Goal: Check status: Check status

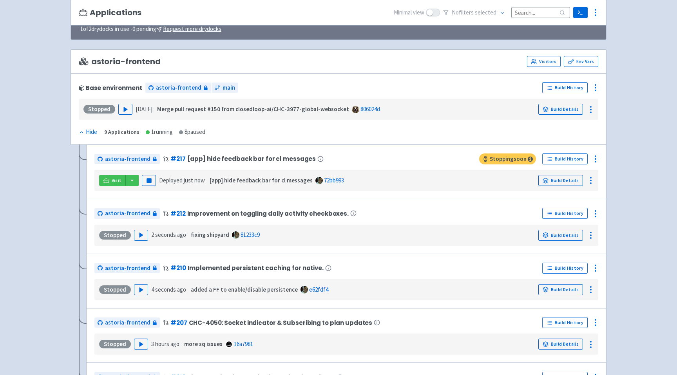
scroll to position [87, 0]
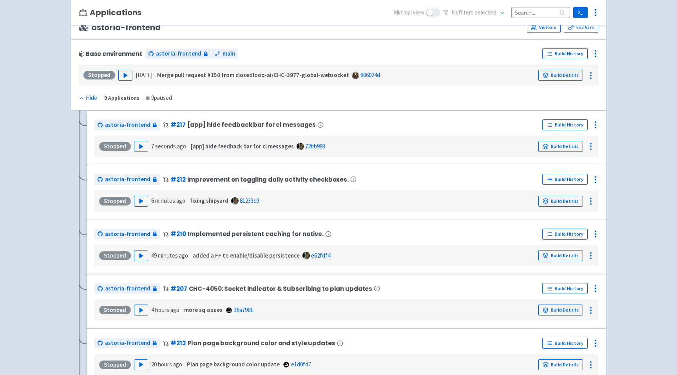
scroll to position [122, 0]
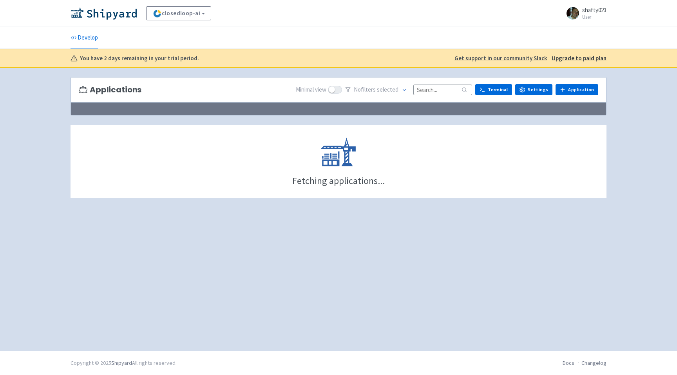
scroll to position [130, 0]
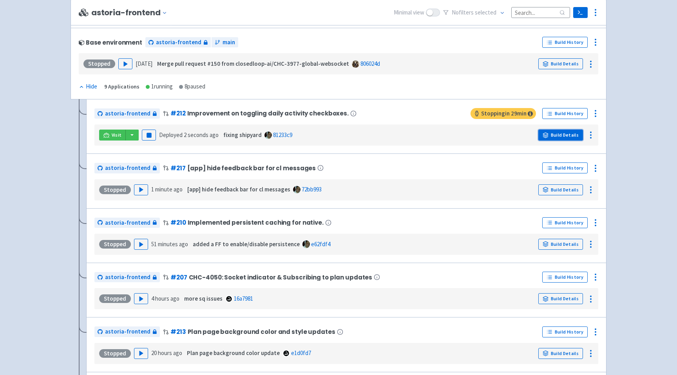
click at [564, 135] on link "Build Details" at bounding box center [560, 135] width 45 height 11
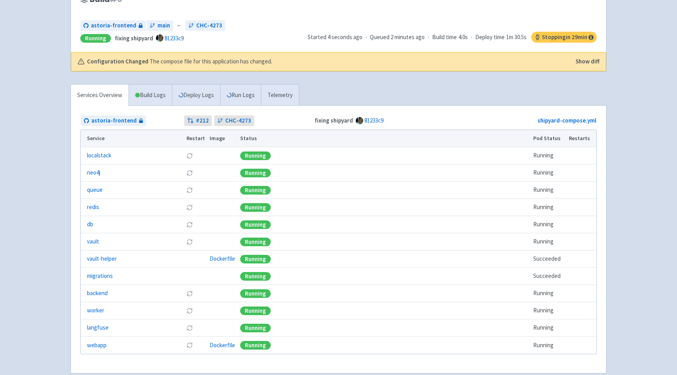
scroll to position [144, 0]
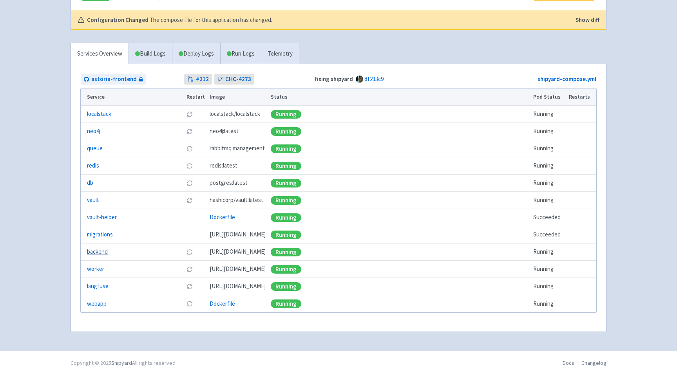
click at [94, 250] on link "backend" at bounding box center [97, 251] width 21 height 9
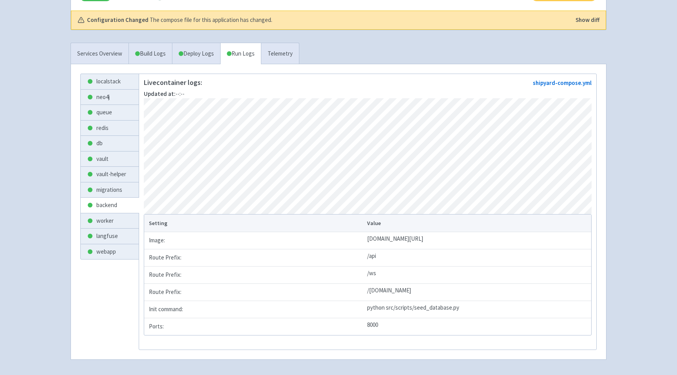
scroll to position [182, 0]
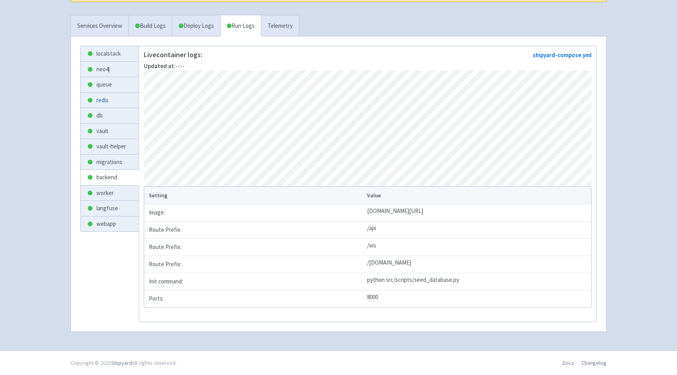
click at [105, 93] on link "redis" at bounding box center [110, 100] width 58 height 15
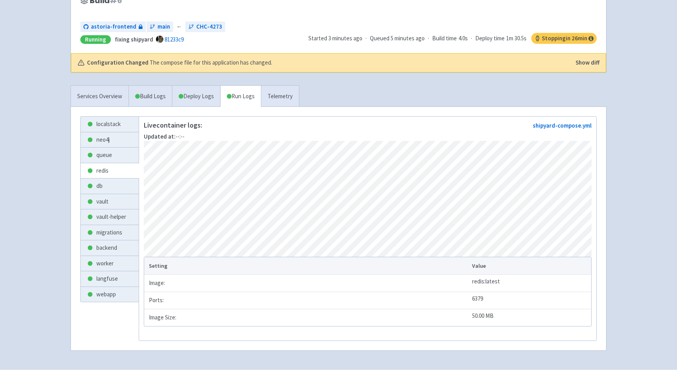
scroll to position [111, 0]
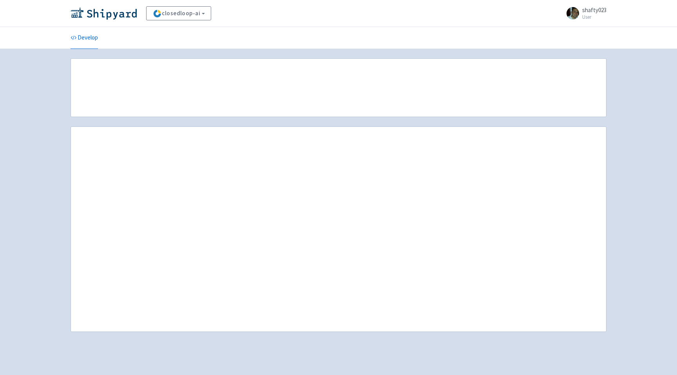
scroll to position [139, 0]
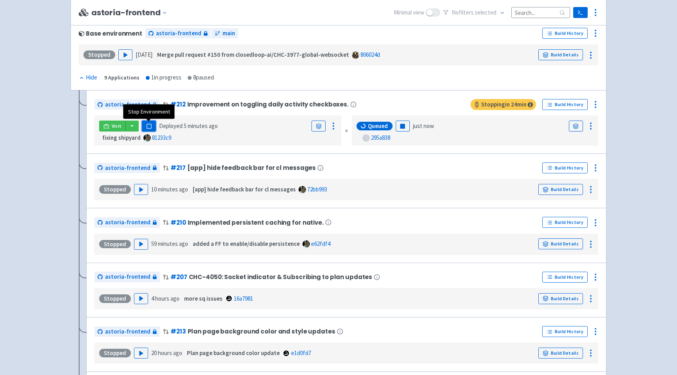
click at [150, 128] on rect "button" at bounding box center [148, 126] width 4 height 4
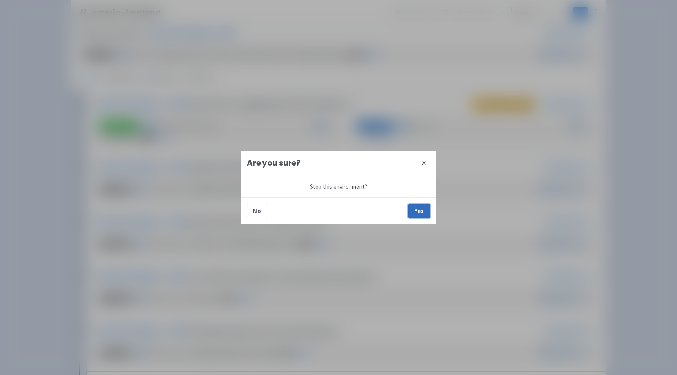
click at [417, 208] on button "Yes" at bounding box center [419, 211] width 22 height 14
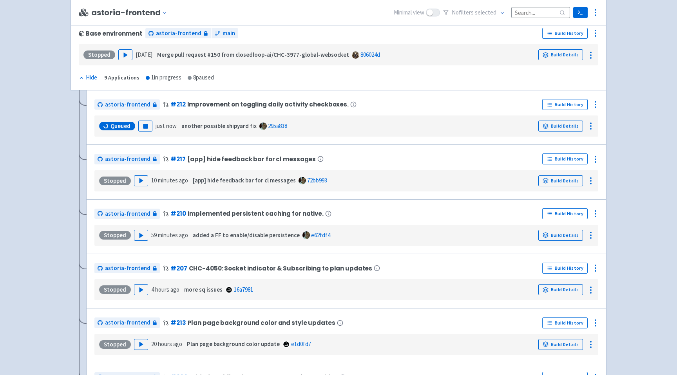
click at [29, 161] on div "closedloop-ai View Organizations shafty023 User Profile Sign out Develop No s" at bounding box center [338, 203] width 677 height 685
click at [554, 127] on link "Build Details" at bounding box center [560, 126] width 45 height 11
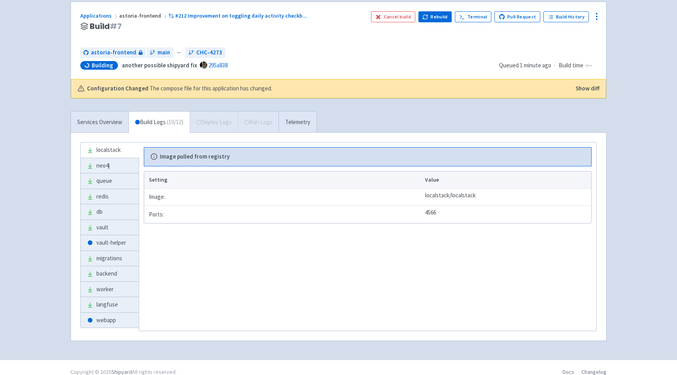
scroll to position [85, 0]
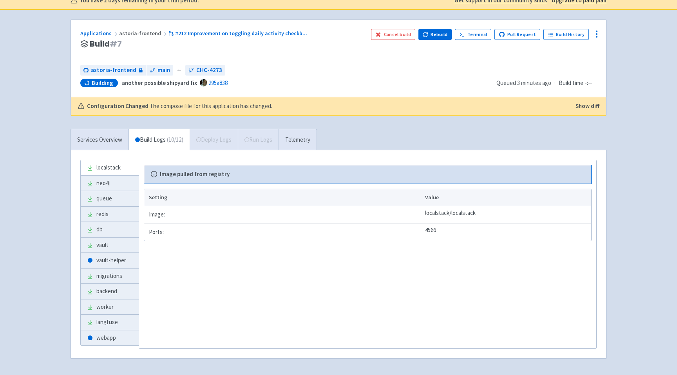
scroll to position [85, 0]
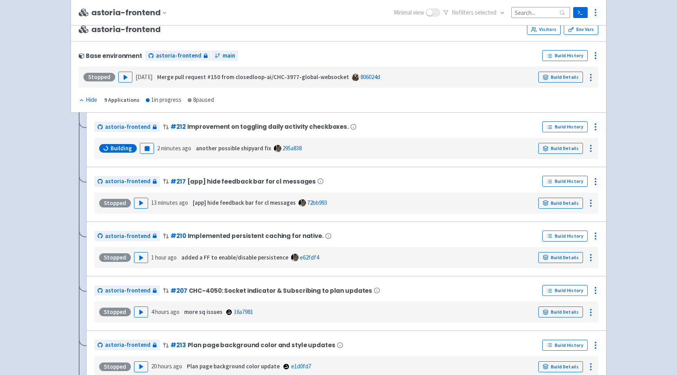
scroll to position [117, 0]
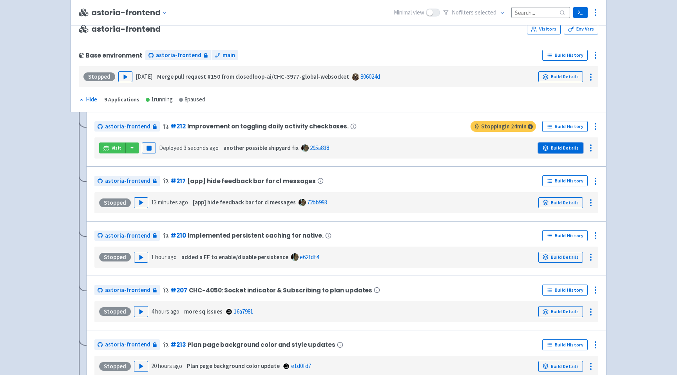
click at [570, 151] on link "Build Details" at bounding box center [560, 148] width 45 height 11
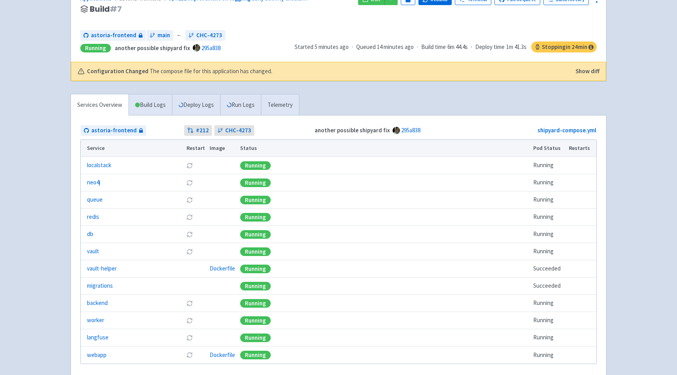
scroll to position [111, 0]
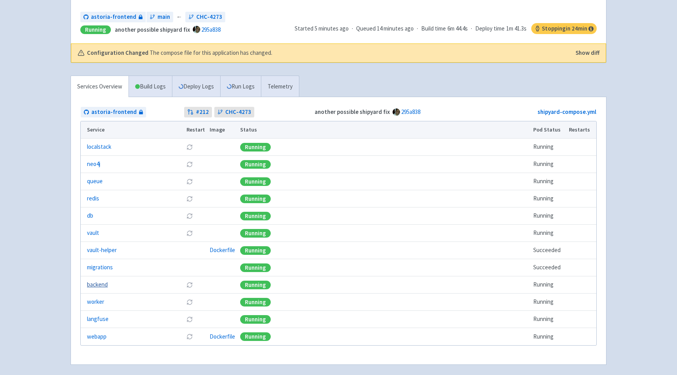
click at [92, 289] on link "backend" at bounding box center [97, 284] width 21 height 9
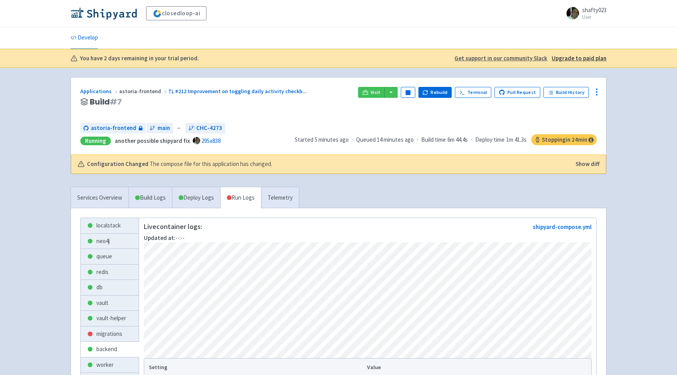
scroll to position [10, 0]
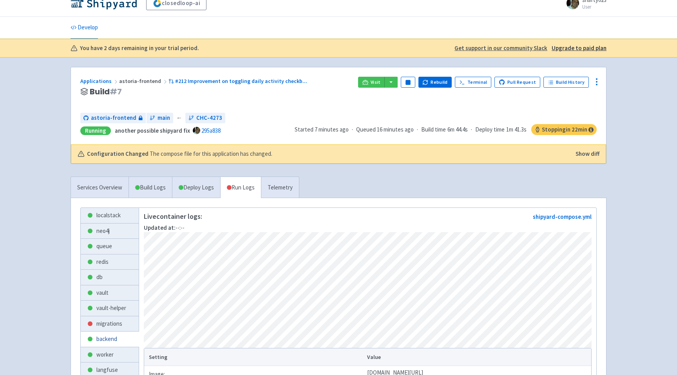
click at [107, 341] on link "backend" at bounding box center [110, 339] width 58 height 15
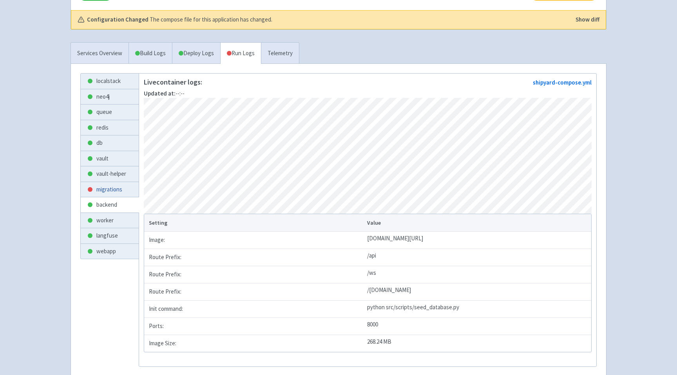
scroll to position [146, 0]
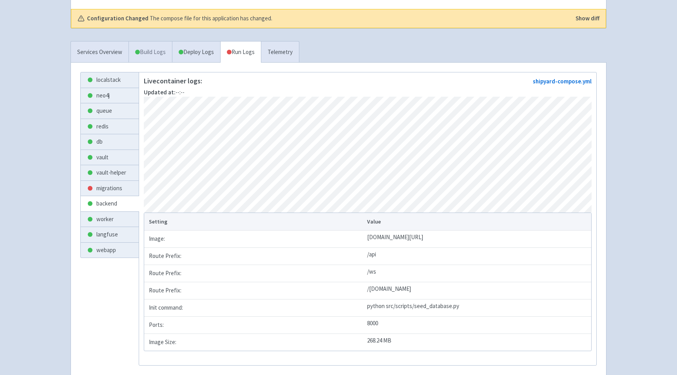
click at [147, 50] on link "Build Logs" at bounding box center [150, 53] width 43 height 22
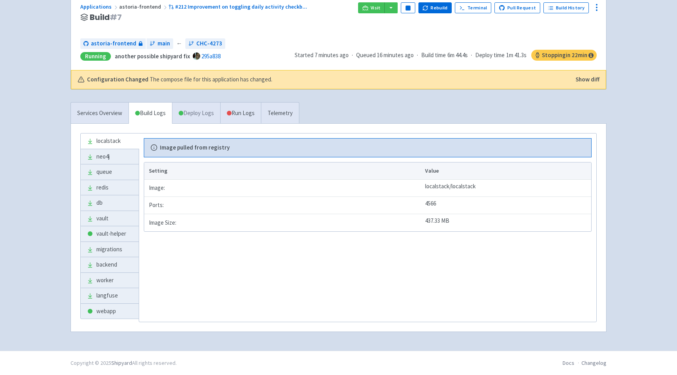
click at [199, 116] on link "Deploy Logs" at bounding box center [196, 114] width 48 height 22
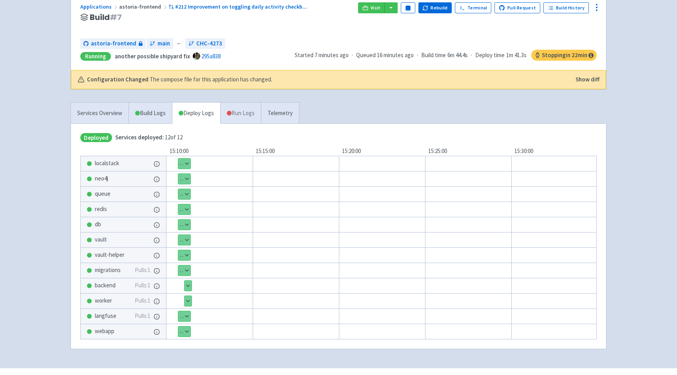
click at [242, 115] on link "Run Logs" at bounding box center [240, 114] width 41 height 22
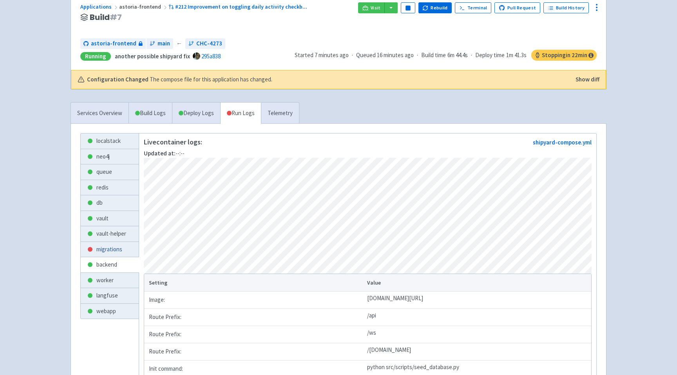
click at [114, 247] on link "migrations" at bounding box center [110, 249] width 58 height 15
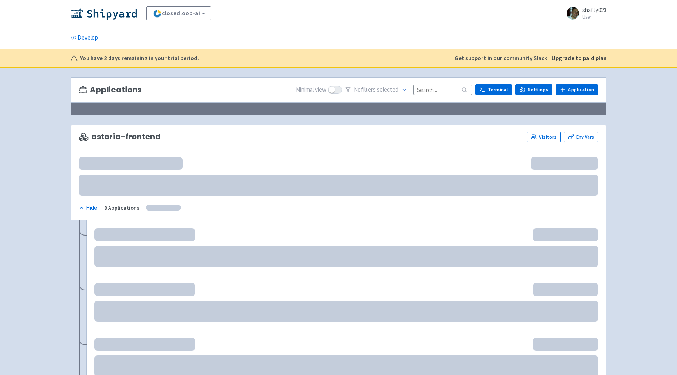
scroll to position [126, 0]
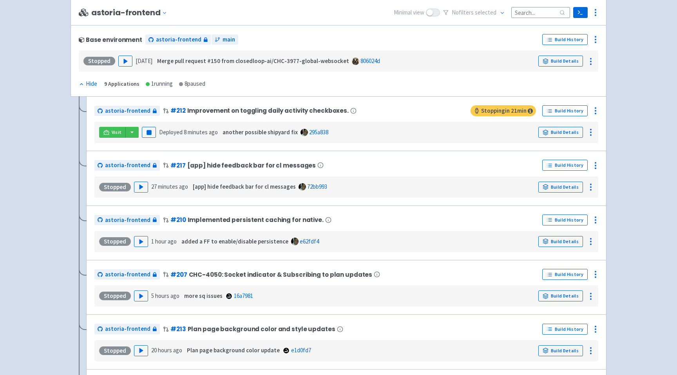
scroll to position [135, 0]
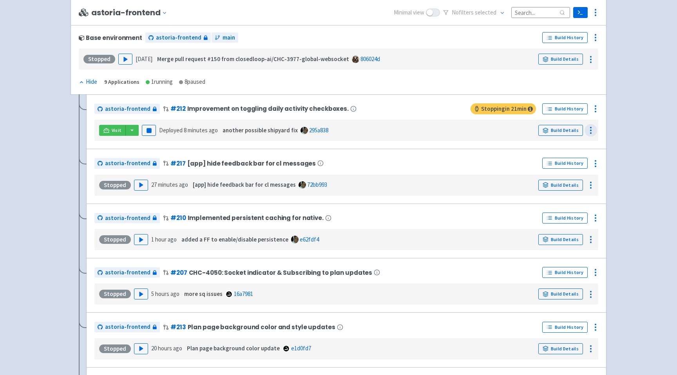
click at [591, 132] on icon at bounding box center [590, 130] width 9 height 9
click at [596, 108] on icon at bounding box center [594, 108] width 9 height 9
click at [555, 180] on span "Rebuild" at bounding box center [549, 182] width 18 height 11
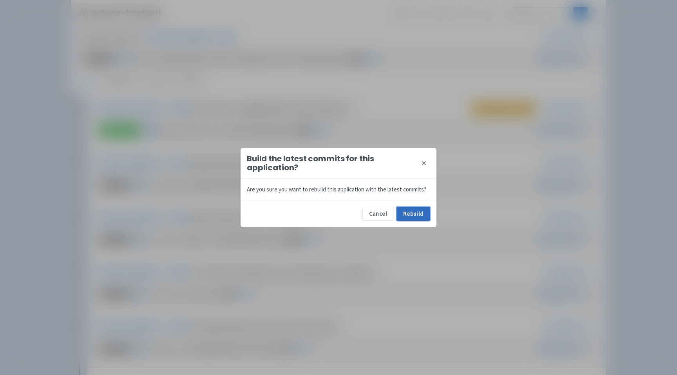
click at [414, 210] on button "Rebuild" at bounding box center [413, 214] width 34 height 14
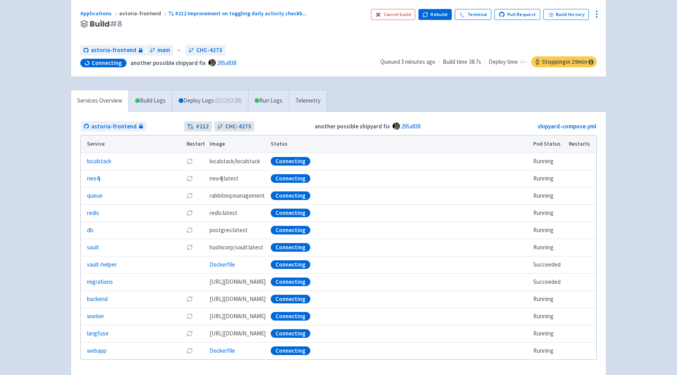
scroll to position [76, 0]
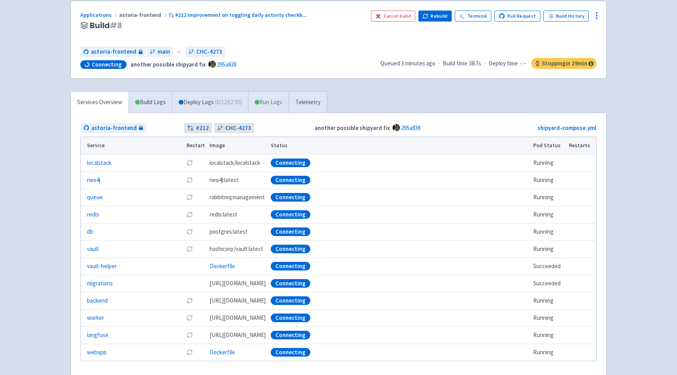
click at [276, 99] on link "Run Logs" at bounding box center [268, 103] width 41 height 22
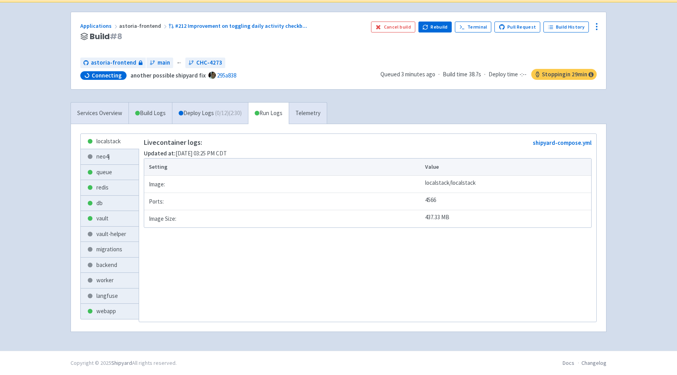
scroll to position [65, 0]
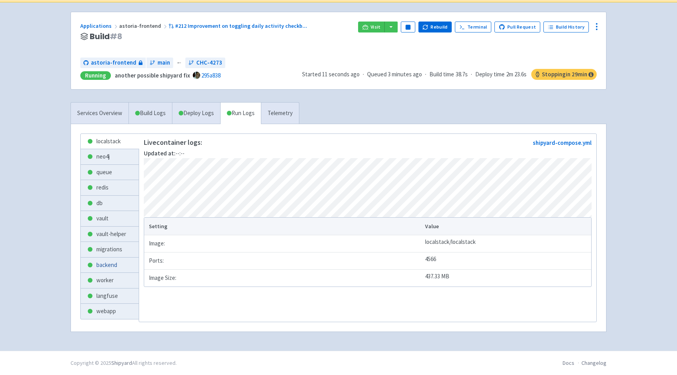
click at [104, 267] on link "backend" at bounding box center [110, 265] width 58 height 15
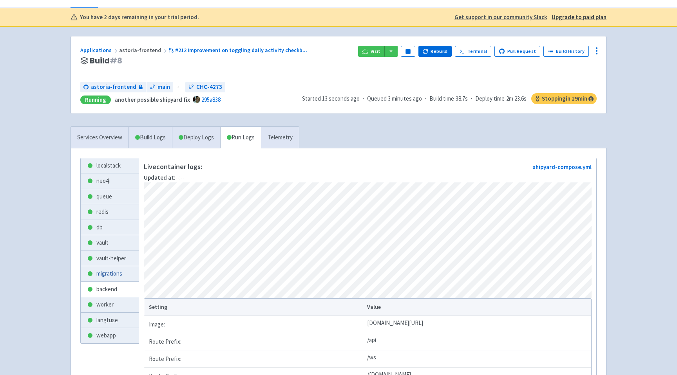
scroll to position [23, 0]
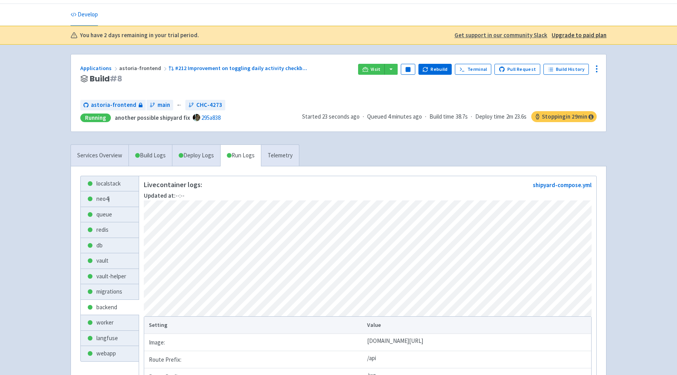
click at [27, 255] on div "closedloop-ai shafty023 User Profile Sign out Develop" at bounding box center [338, 237] width 677 height 521
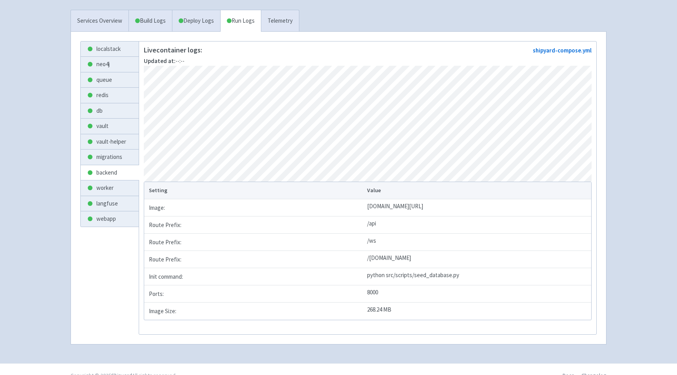
scroll to position [158, 0]
click at [104, 96] on link "redis" at bounding box center [110, 94] width 58 height 15
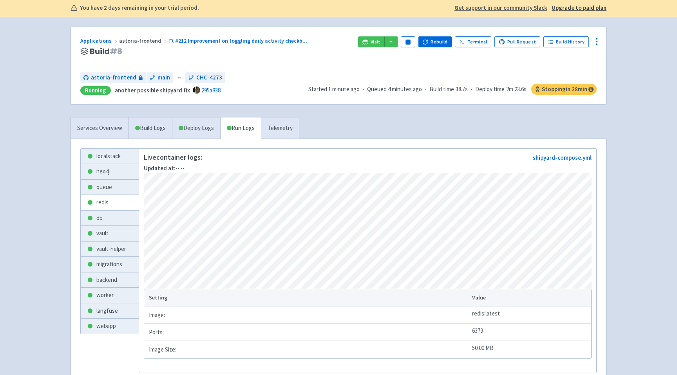
scroll to position [52, 0]
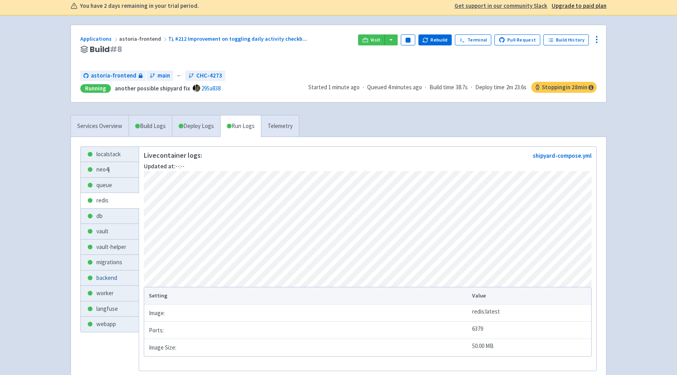
click at [100, 276] on link "backend" at bounding box center [110, 278] width 58 height 15
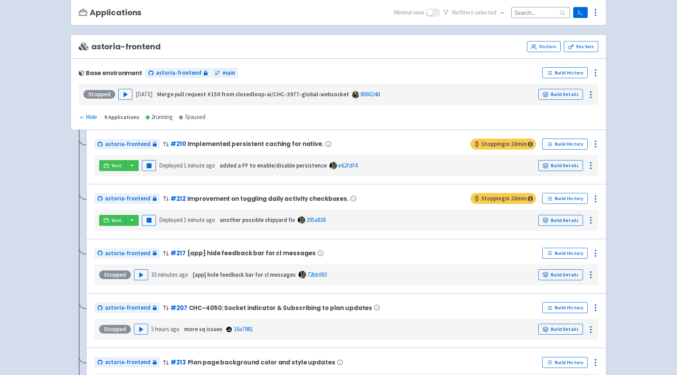
scroll to position [100, 0]
click at [556, 162] on link "Build Details" at bounding box center [560, 165] width 45 height 11
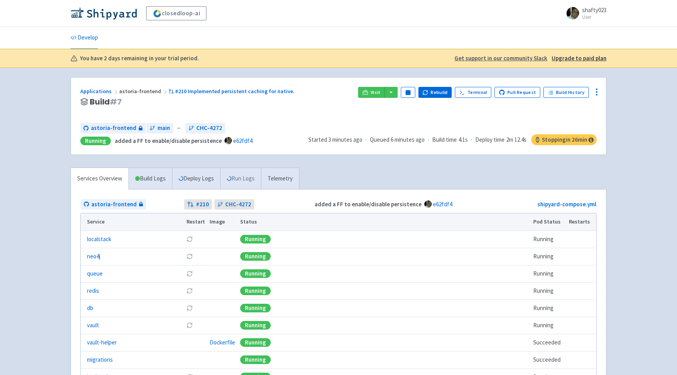
click at [242, 178] on link "Run Logs" at bounding box center [240, 179] width 41 height 22
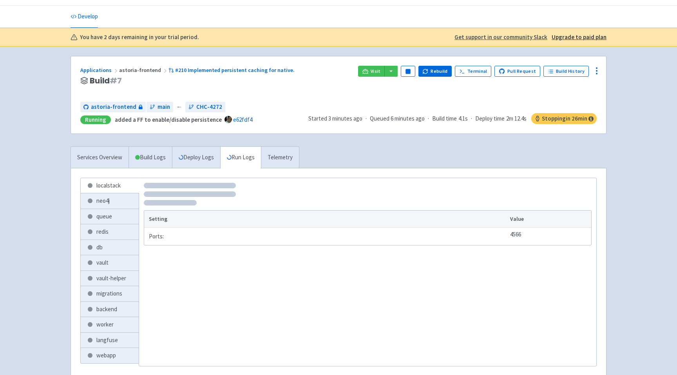
scroll to position [65, 0]
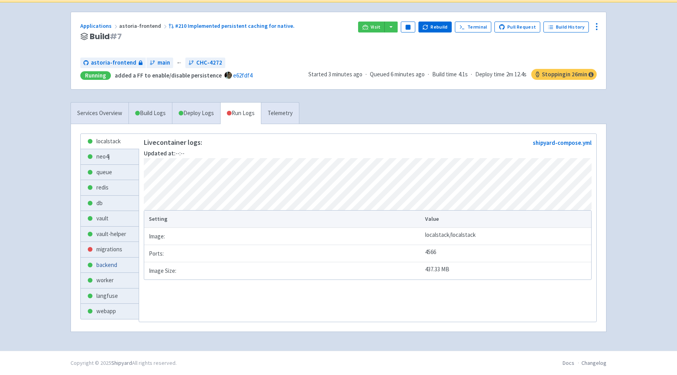
click at [106, 262] on link "backend" at bounding box center [110, 265] width 58 height 15
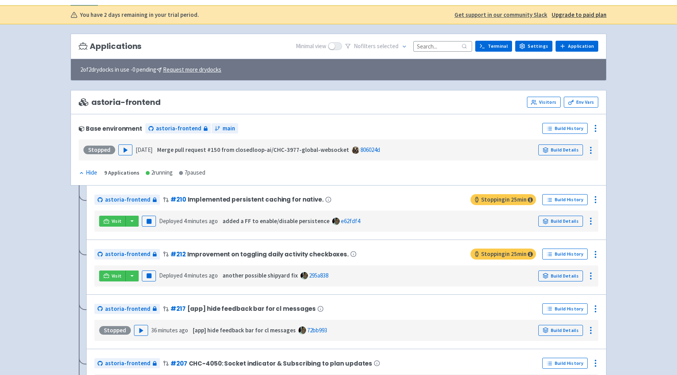
scroll to position [63, 0]
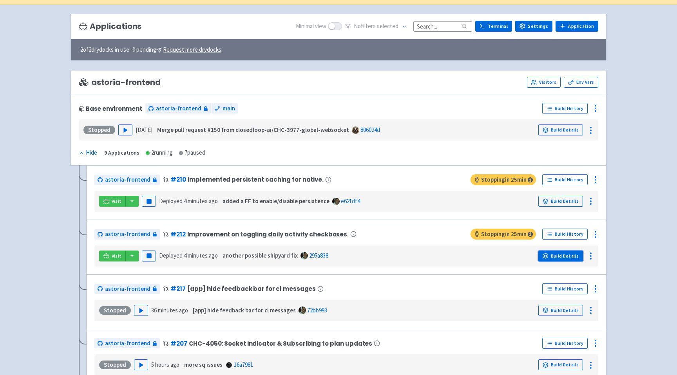
click at [545, 252] on link "Build Details" at bounding box center [560, 256] width 45 height 11
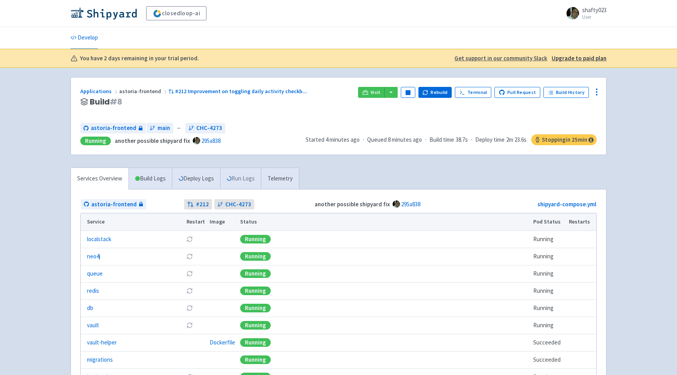
click at [249, 177] on link "Run Logs" at bounding box center [240, 179] width 41 height 22
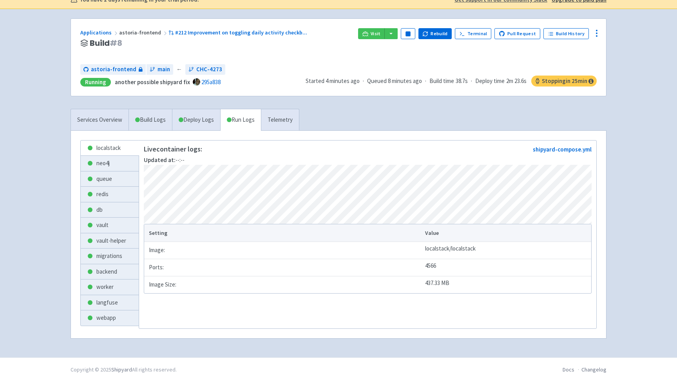
scroll to position [65, 0]
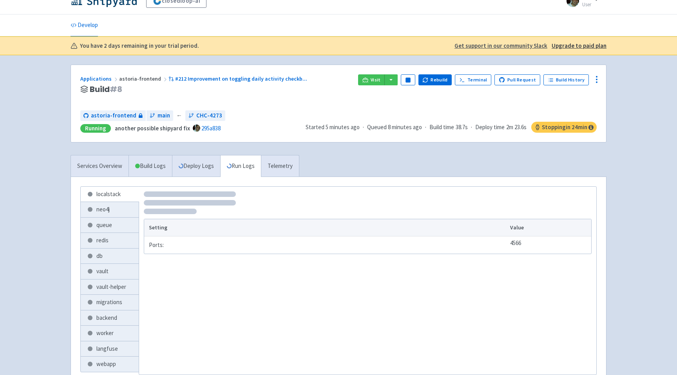
scroll to position [65, 0]
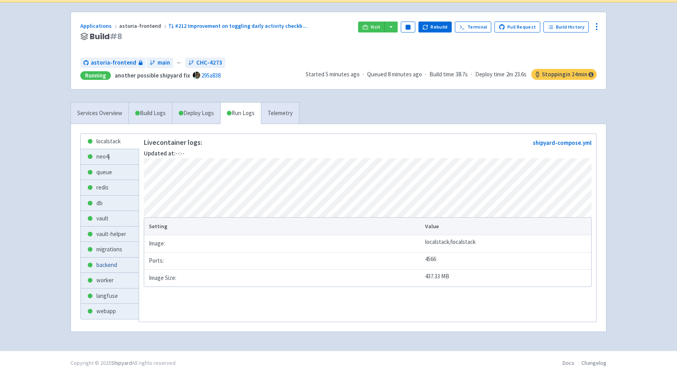
click at [110, 263] on link "backend" at bounding box center [110, 265] width 58 height 15
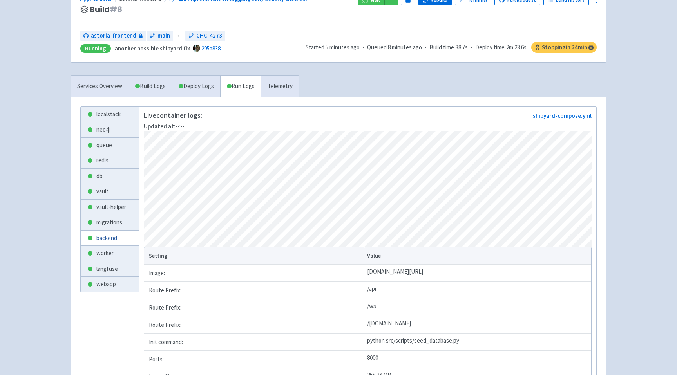
scroll to position [97, 0]
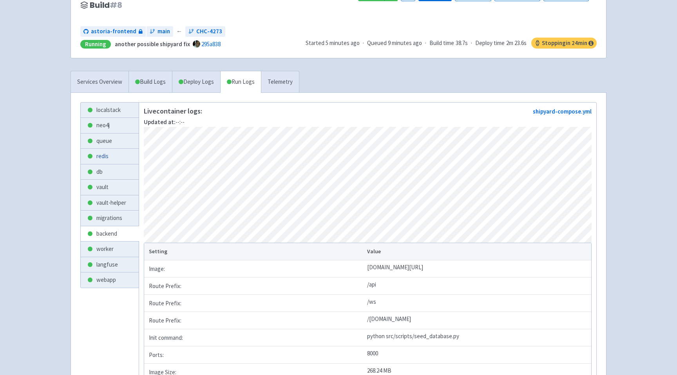
click at [110, 156] on link "redis" at bounding box center [110, 156] width 58 height 15
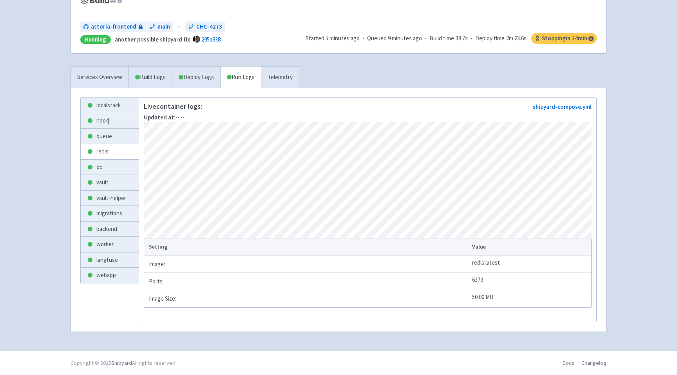
scroll to position [111, 0]
click at [108, 222] on link "backend" at bounding box center [110, 229] width 58 height 15
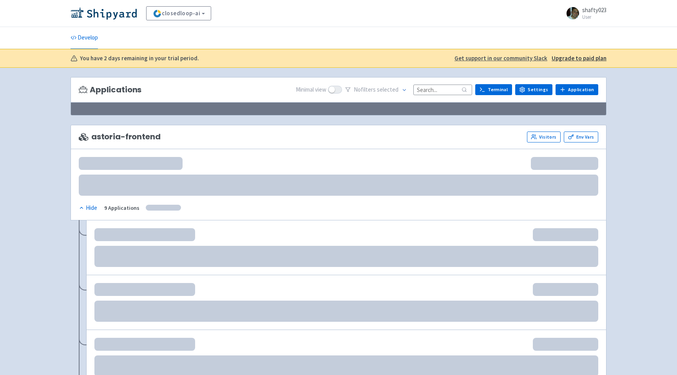
scroll to position [63, 0]
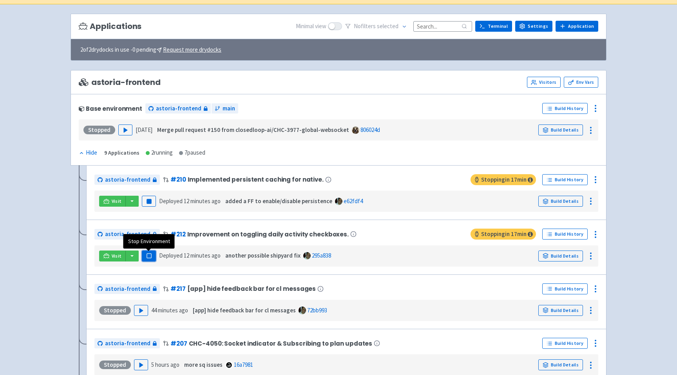
click at [153, 256] on button "Pause" at bounding box center [149, 256] width 14 height 11
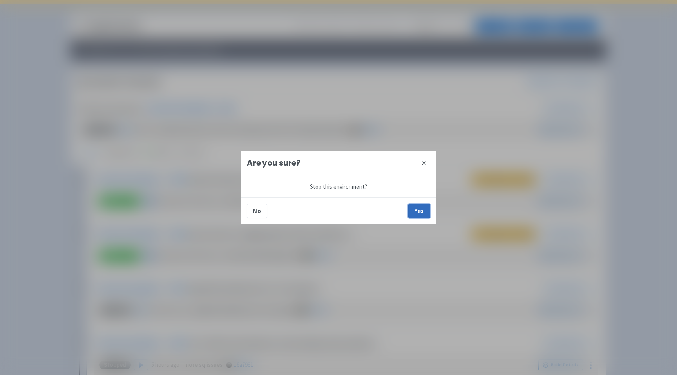
click at [417, 214] on button "Yes" at bounding box center [419, 211] width 22 height 14
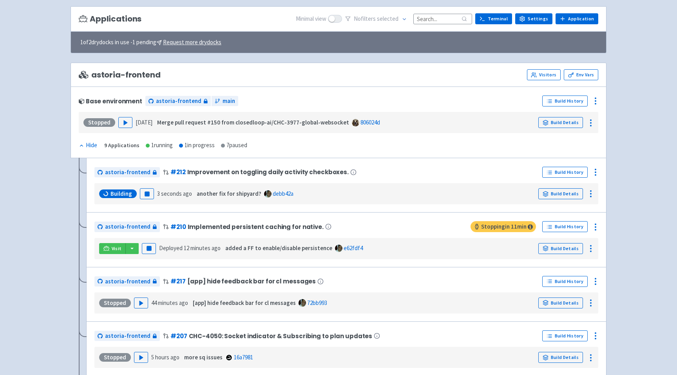
scroll to position [76, 0]
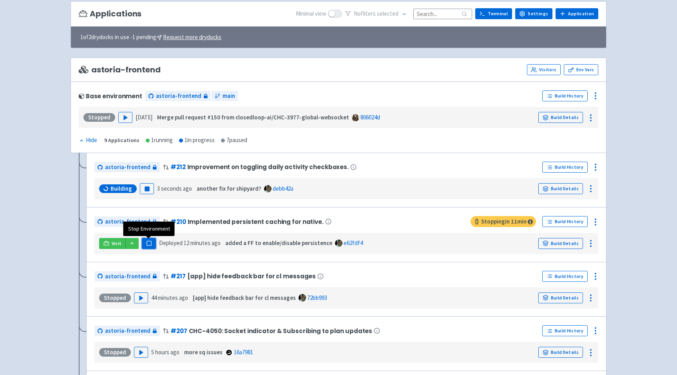
click at [149, 244] on rect "button" at bounding box center [148, 243] width 4 height 4
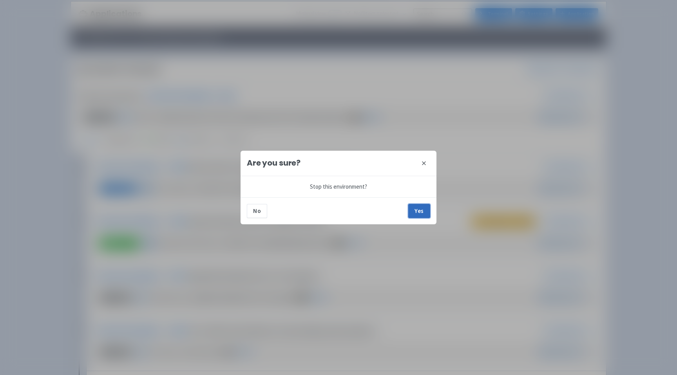
click at [419, 207] on button "Yes" at bounding box center [419, 211] width 22 height 14
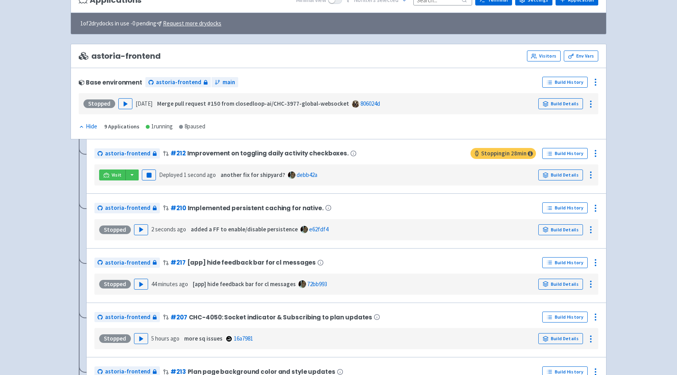
scroll to position [123, 0]
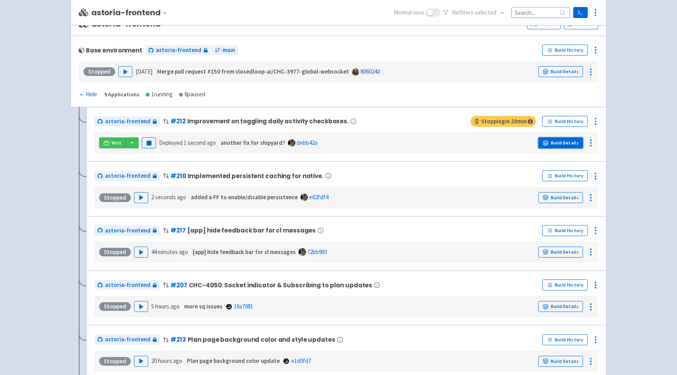
click at [572, 139] on link "Build Details" at bounding box center [560, 142] width 45 height 11
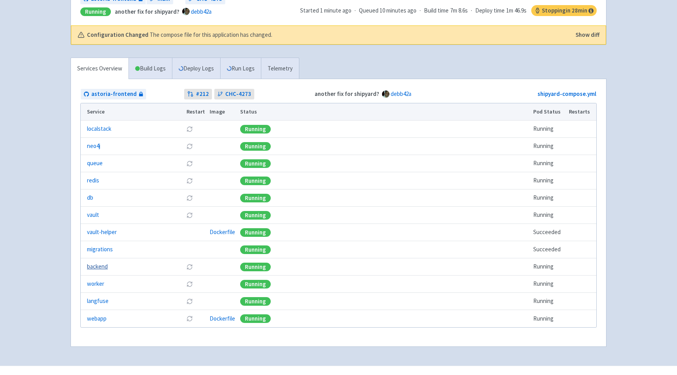
click at [102, 263] on link "backend" at bounding box center [97, 266] width 21 height 9
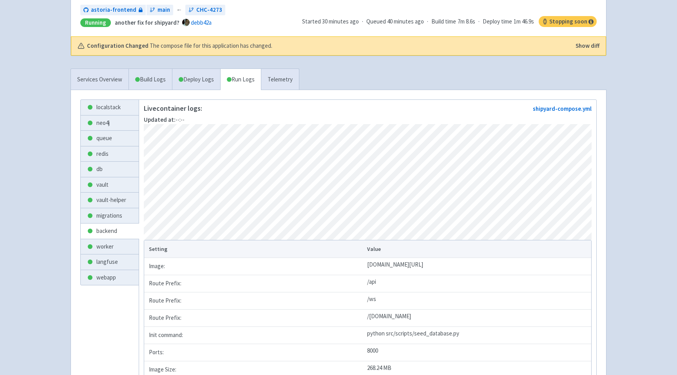
scroll to position [119, 0]
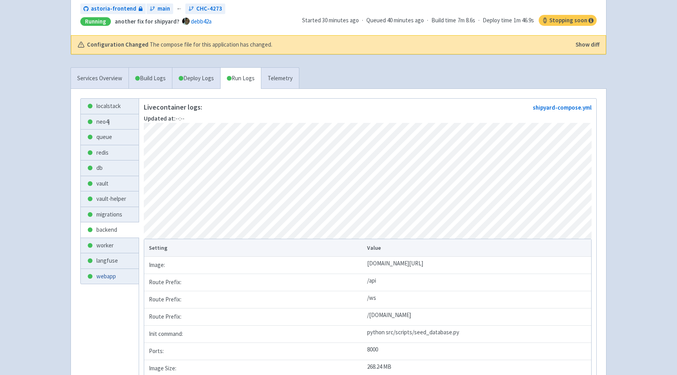
click at [111, 274] on link "webapp" at bounding box center [110, 276] width 58 height 15
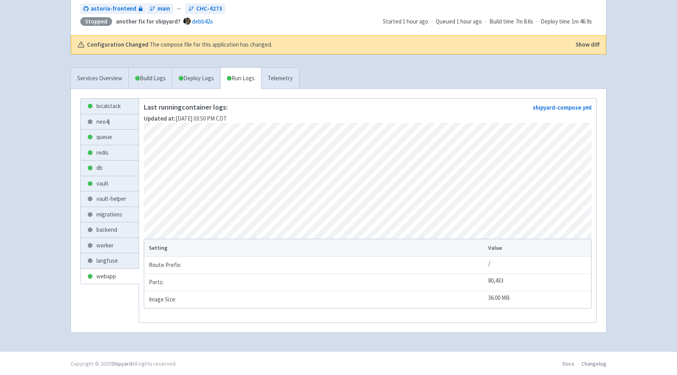
click at [110, 58] on div "Applications astoria-frontend #212 Improvement on toggling daily activity check…" at bounding box center [338, 150] width 536 height 384
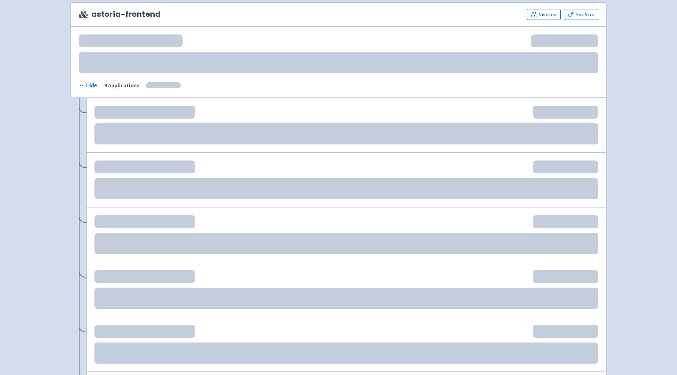
scroll to position [131, 0]
